Goal: Task Accomplishment & Management: Manage account settings

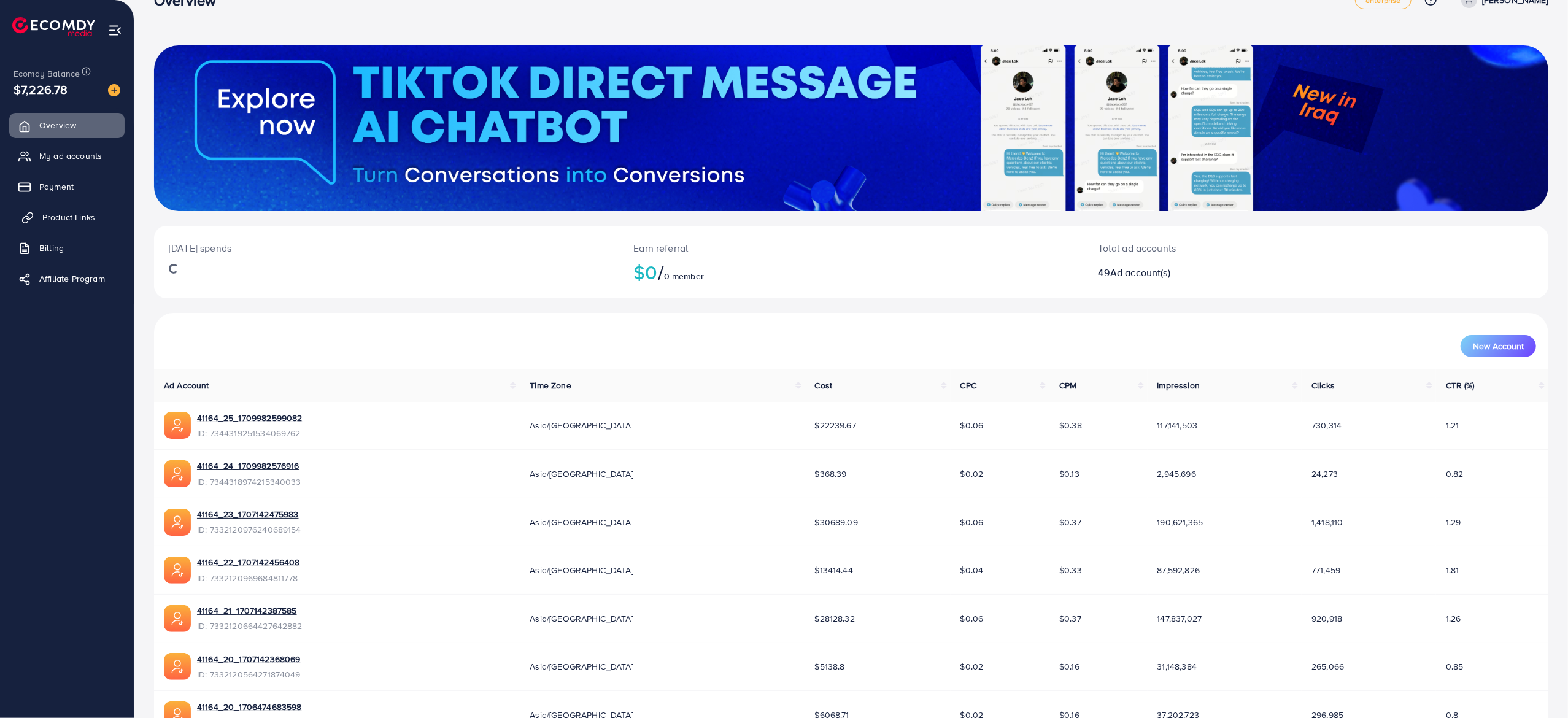
scroll to position [32, 0]
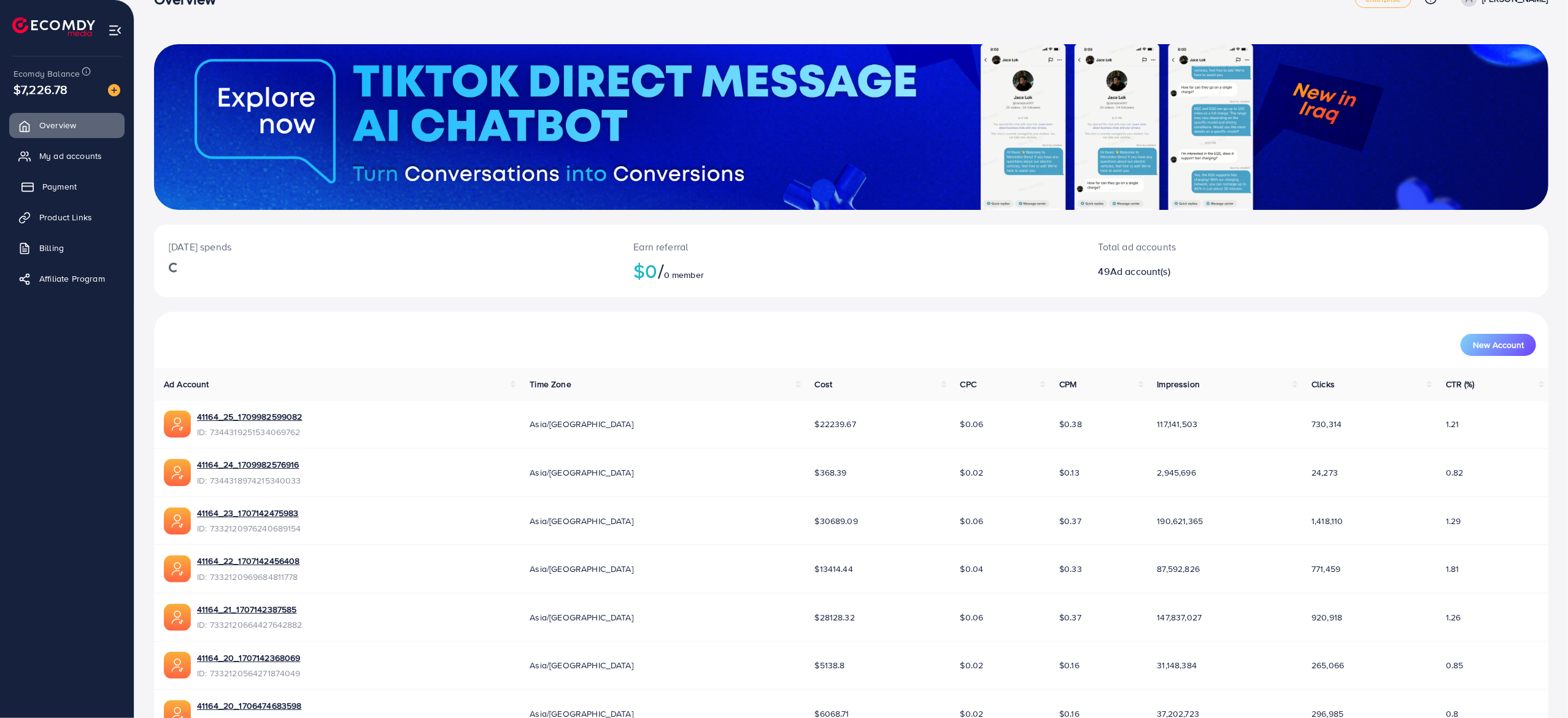
click at [77, 185] on link "Payment" at bounding box center [67, 186] width 115 height 24
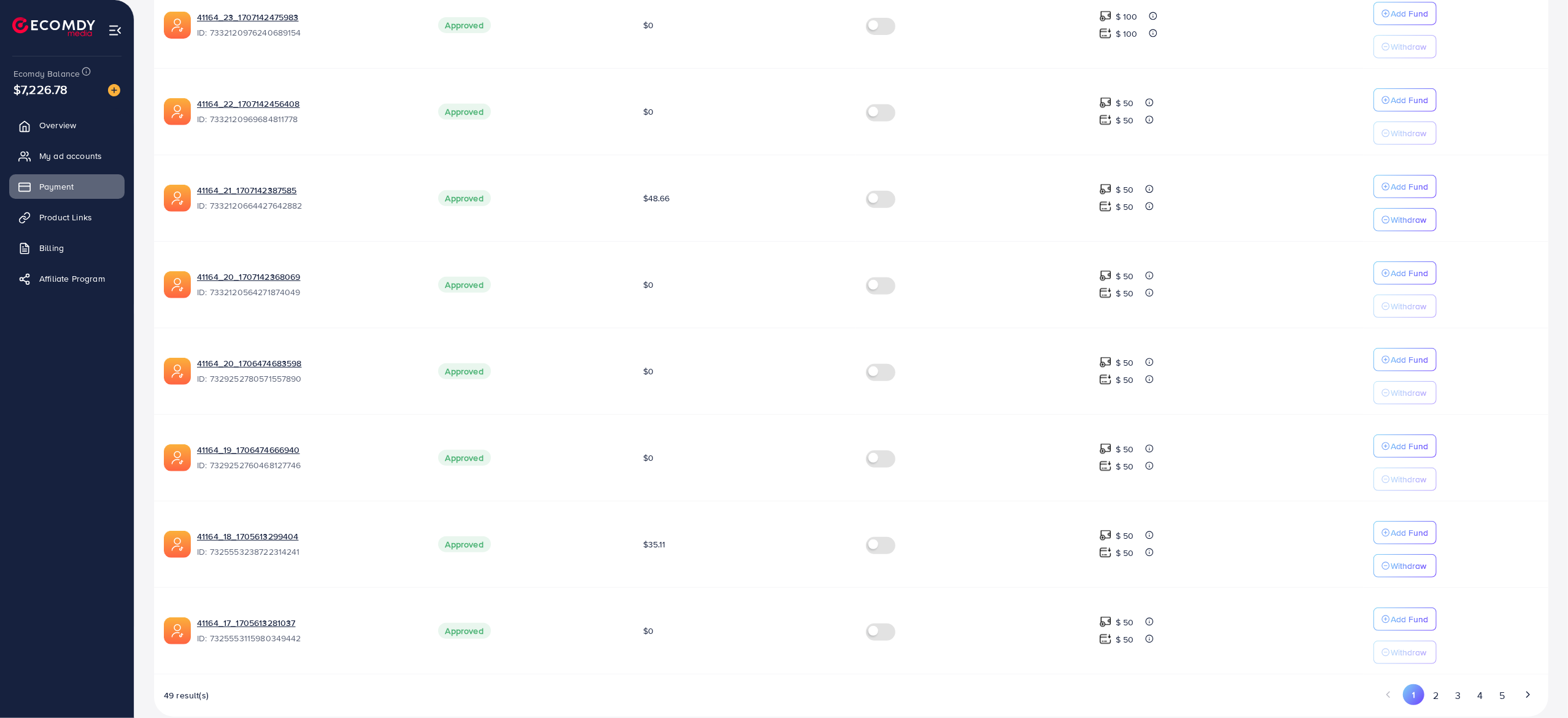
scroll to position [513, 0]
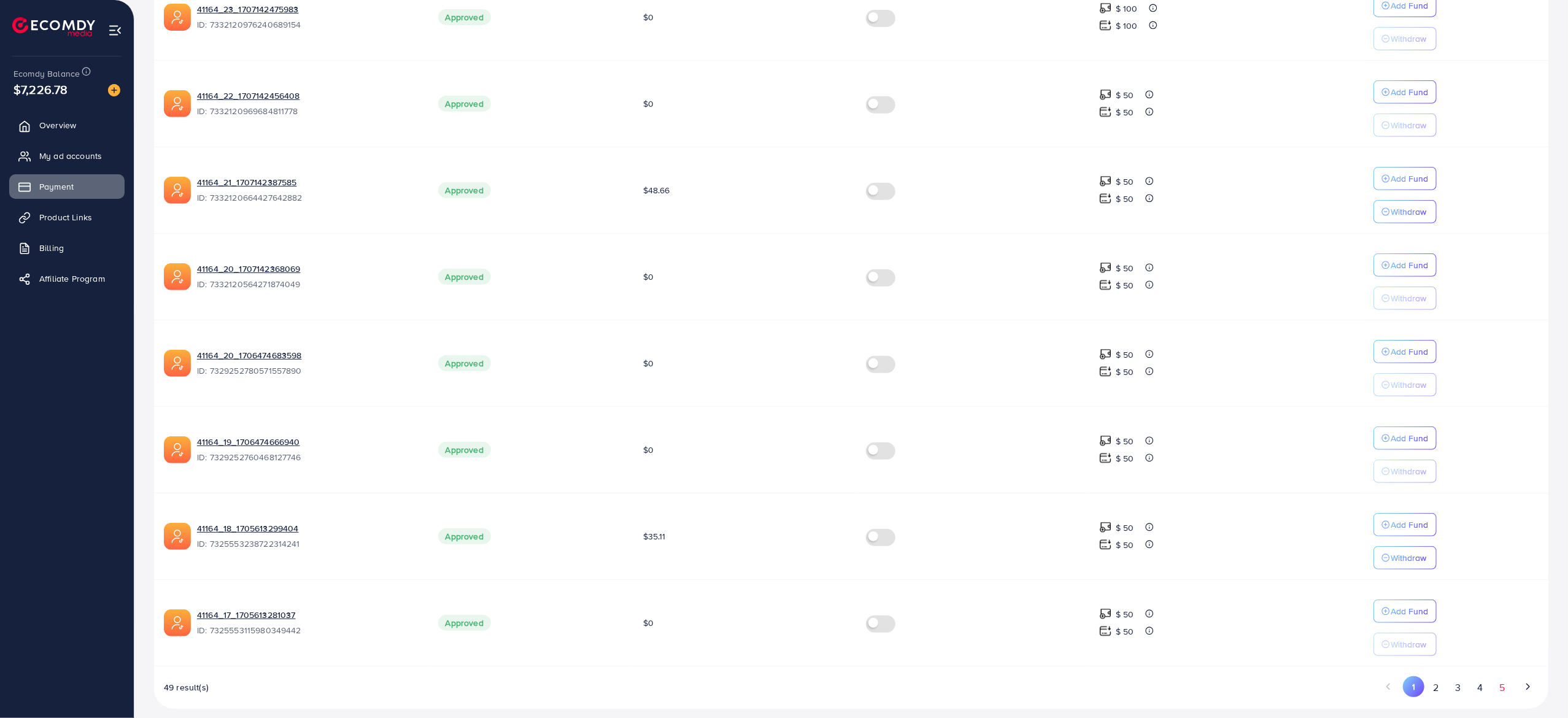
click at [1506, 676] on button "5" at bounding box center [1502, 687] width 22 height 22
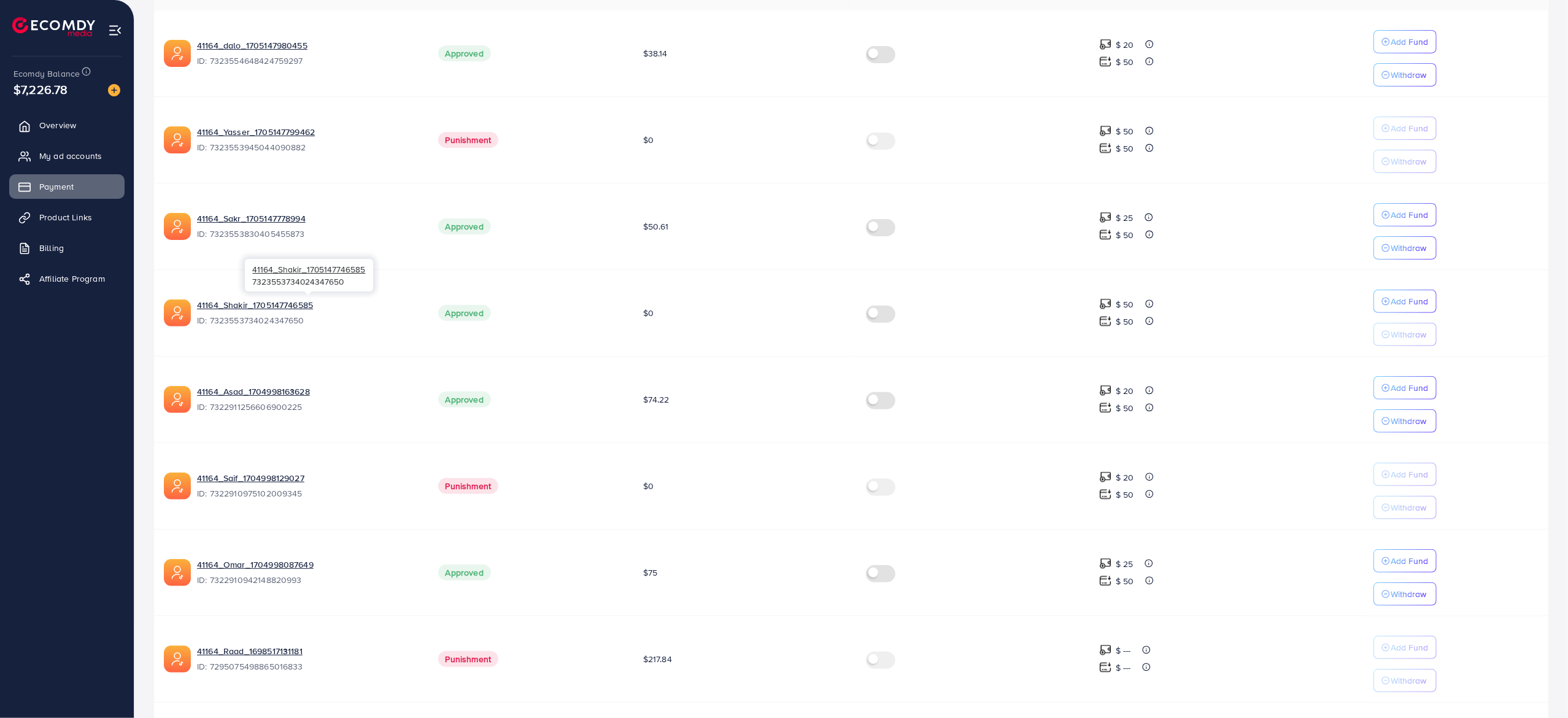
scroll to position [304, 0]
click at [260, 387] on link "41164_Asad_1704998163628" at bounding box center [307, 391] width 221 height 12
